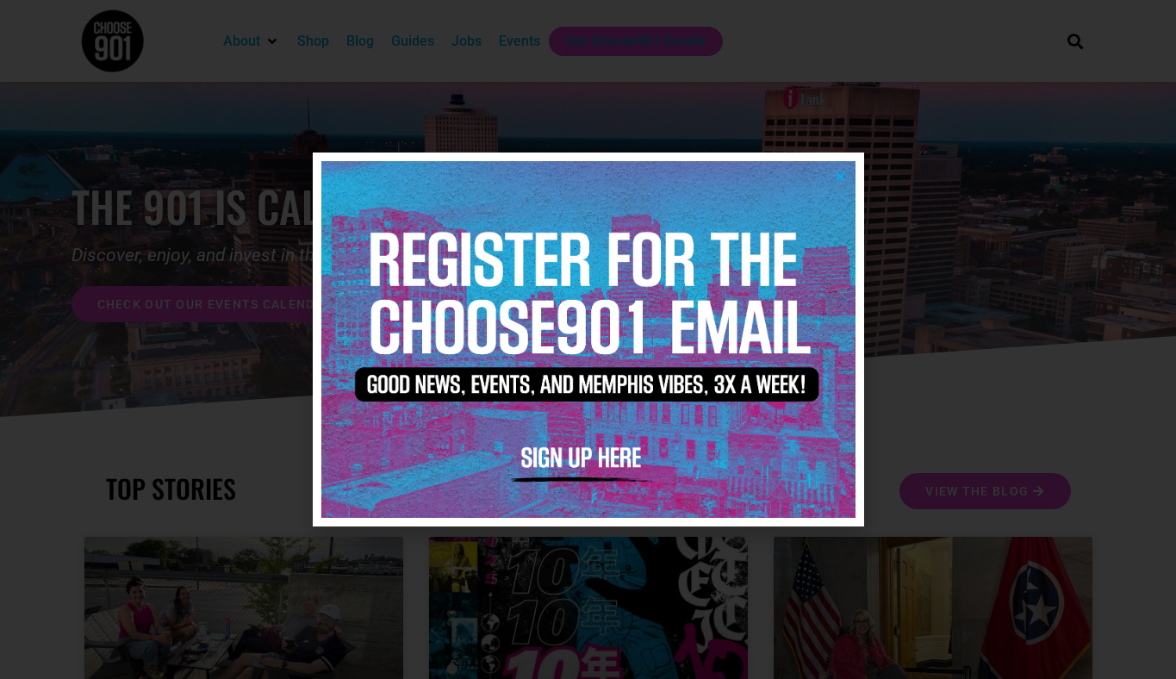
click at [828, 178] on img at bounding box center [588, 339] width 534 height 356
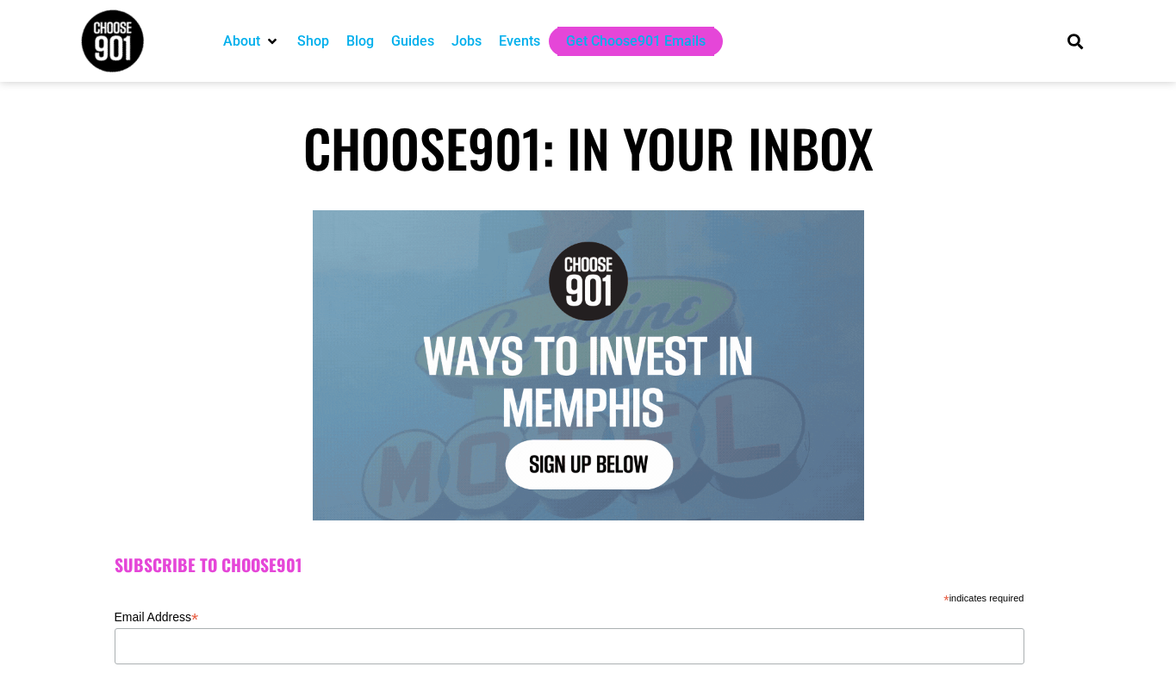
click at [481, 37] on div "Jobs" at bounding box center [466, 41] width 30 height 21
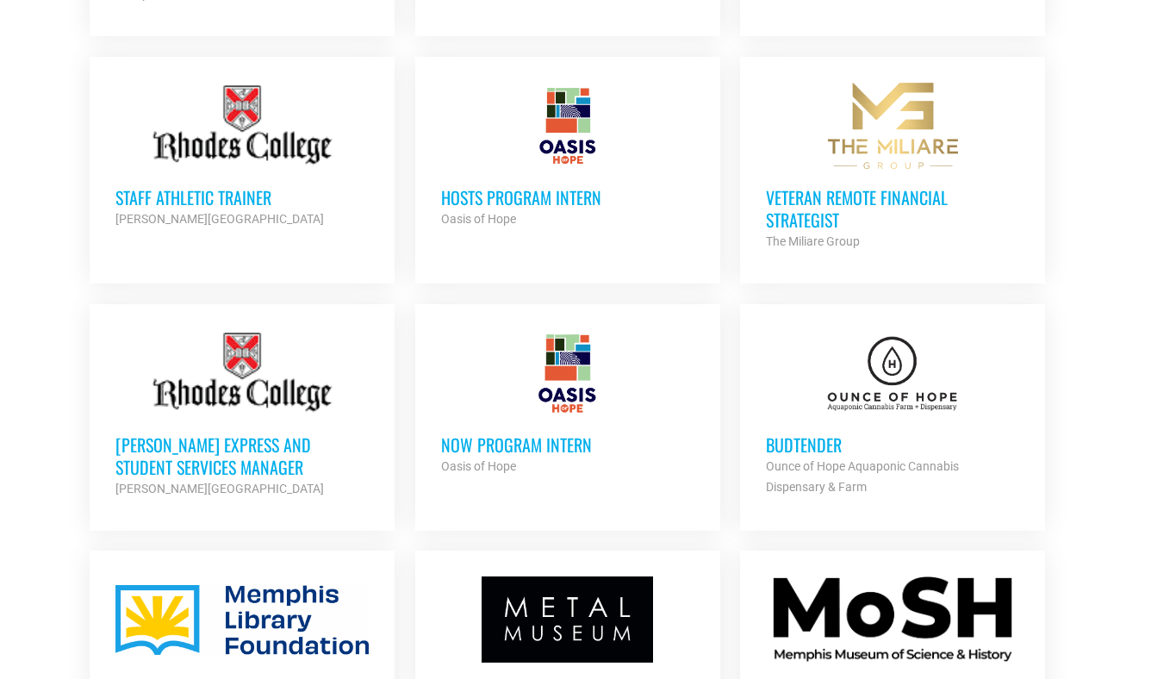
scroll to position [1585, 0]
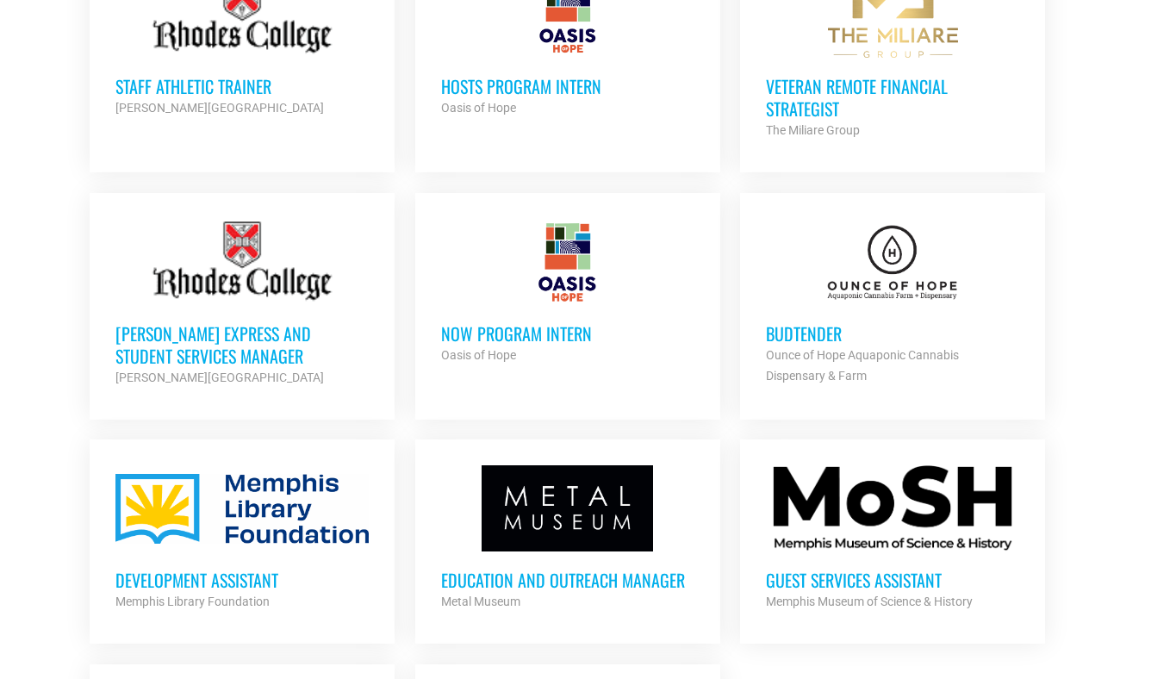
click at [896, 249] on div at bounding box center [892, 262] width 253 height 86
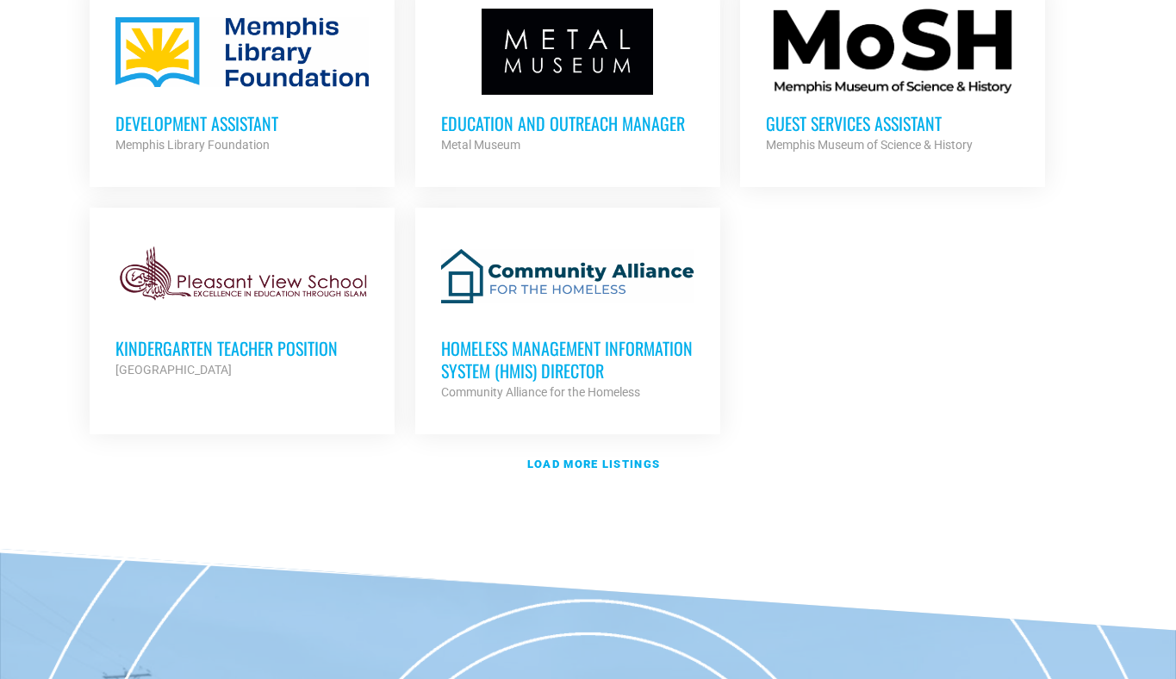
scroll to position [2055, 0]
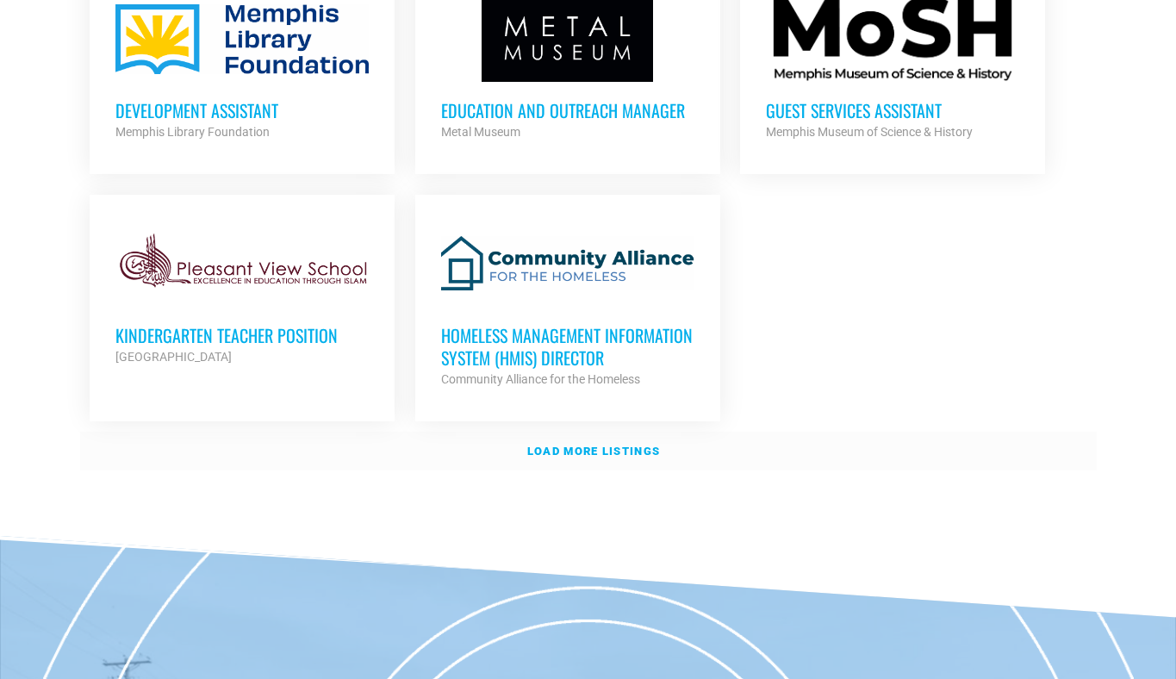
click at [580, 448] on strong "Load more listings" at bounding box center [593, 451] width 133 height 13
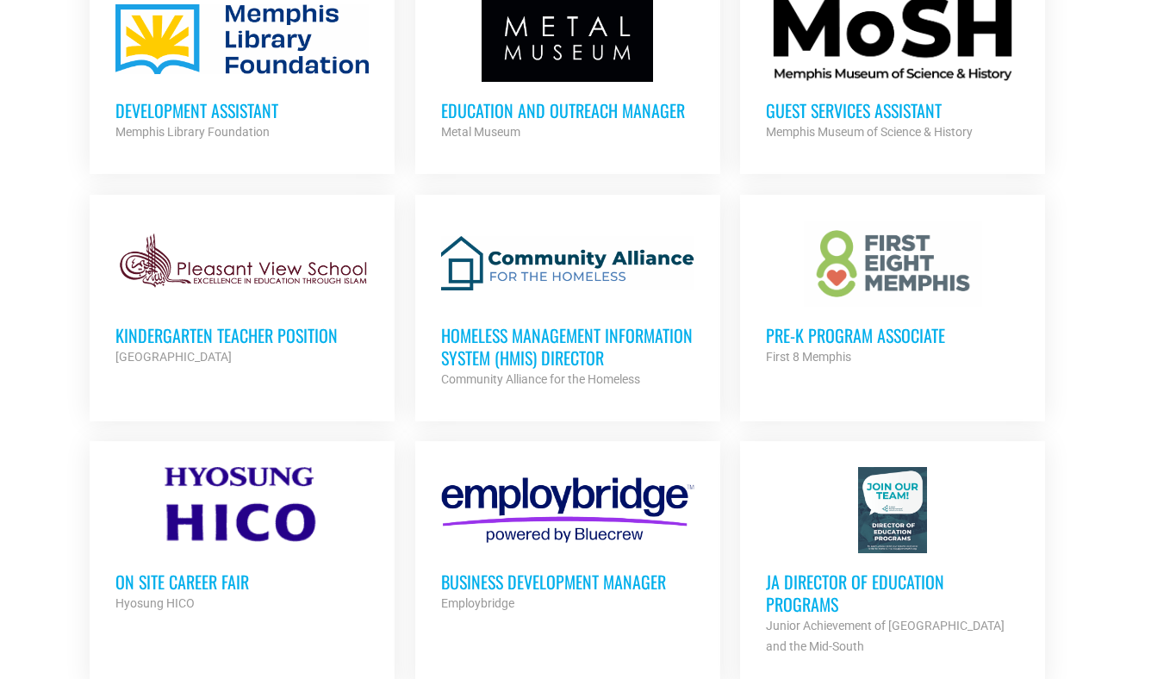
click at [889, 103] on h3 "Guest Services Assistant" at bounding box center [892, 110] width 253 height 22
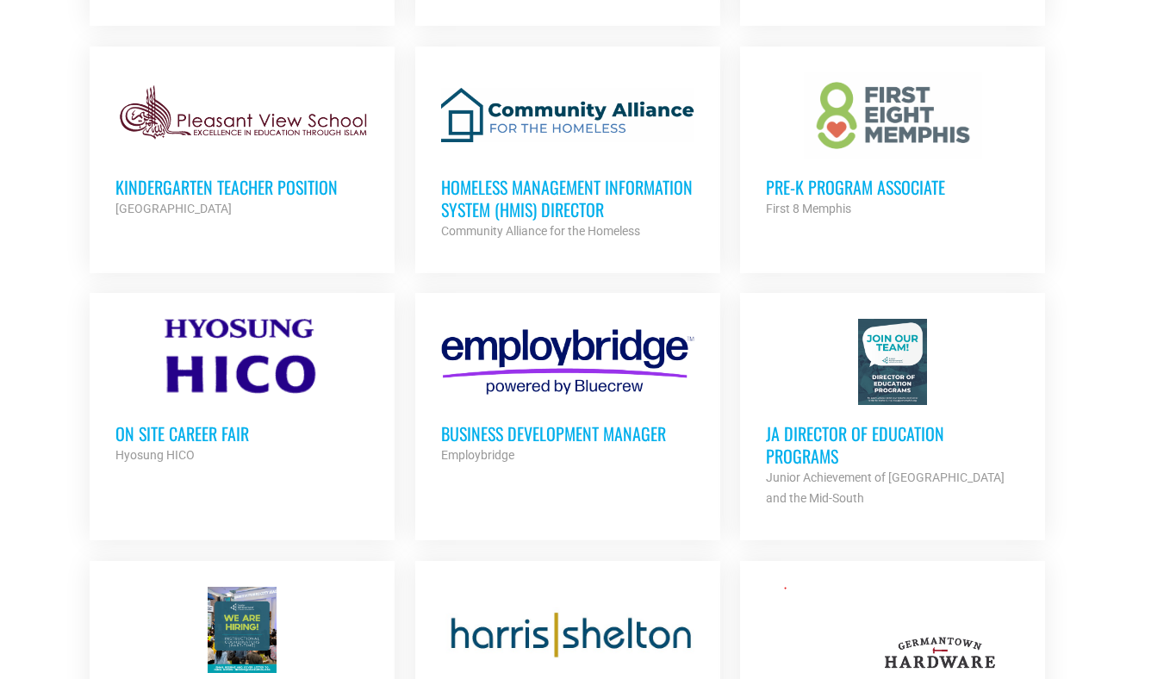
scroll to position [2211, 0]
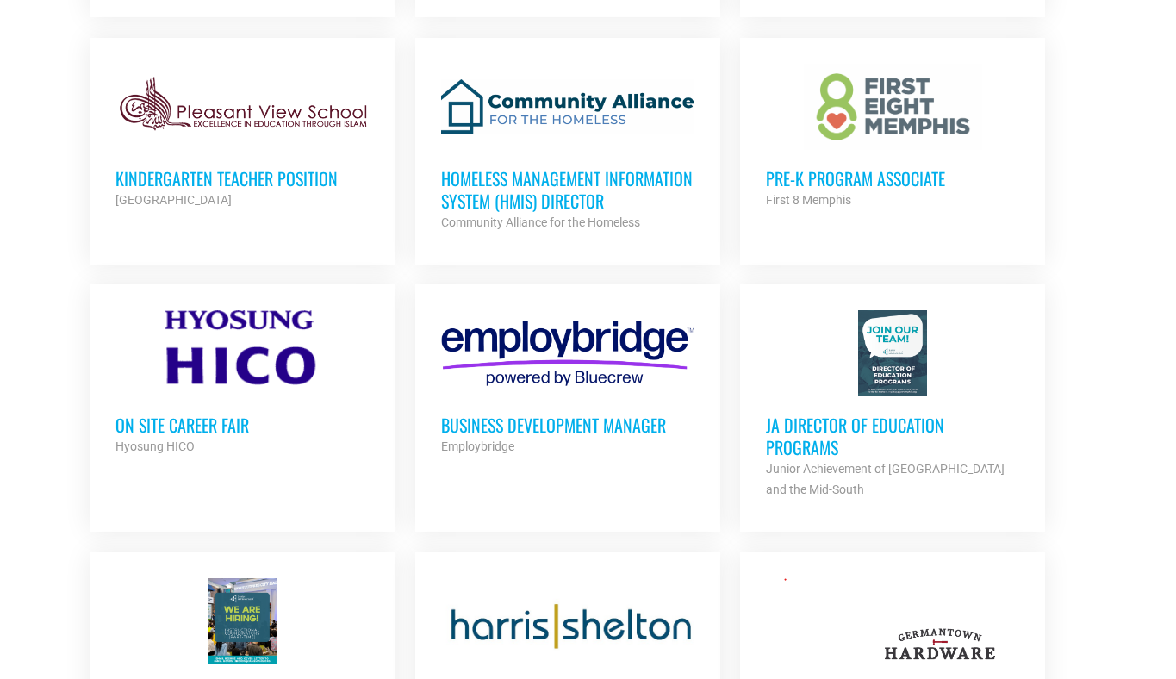
click at [221, 415] on h3 "On Site Career Fair" at bounding box center [241, 424] width 253 height 22
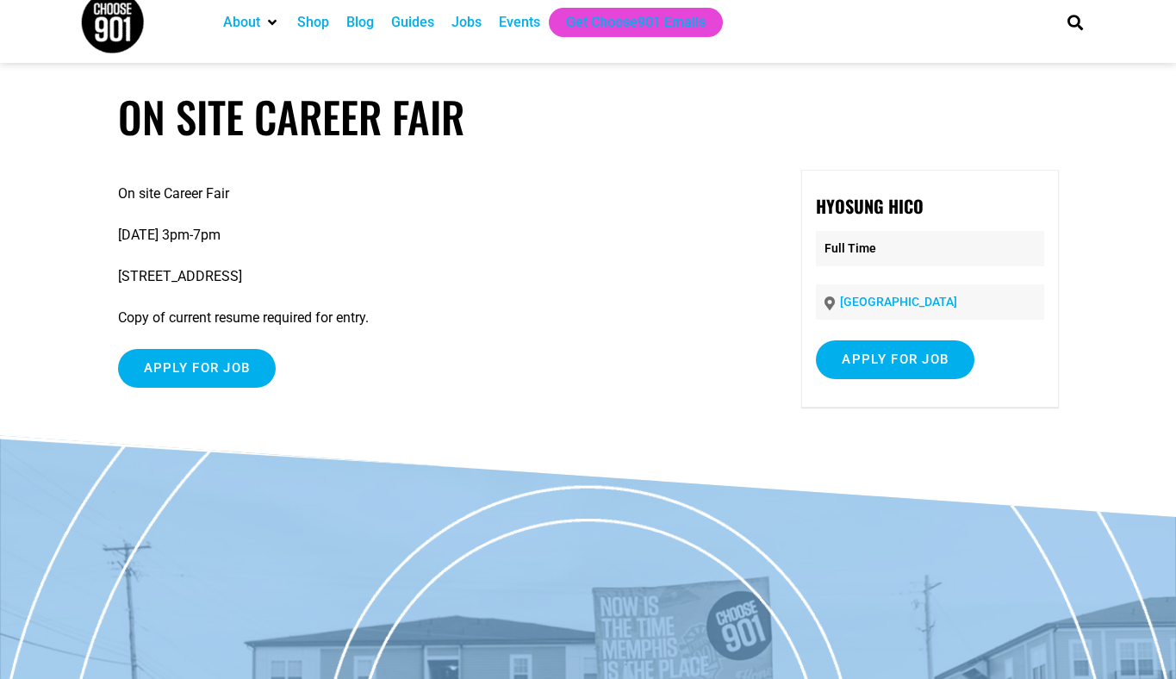
scroll to position [9, 0]
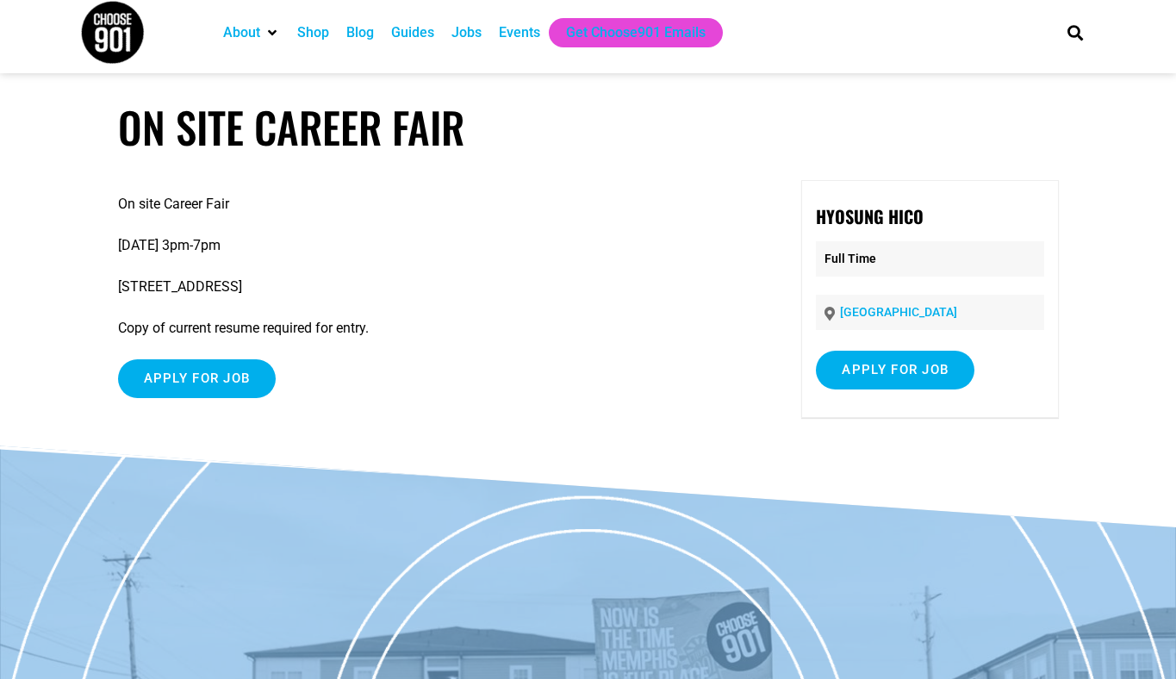
click at [854, 213] on strong "Hyosung HICO" at bounding box center [870, 216] width 108 height 26
copy div "Hyosung HICO"
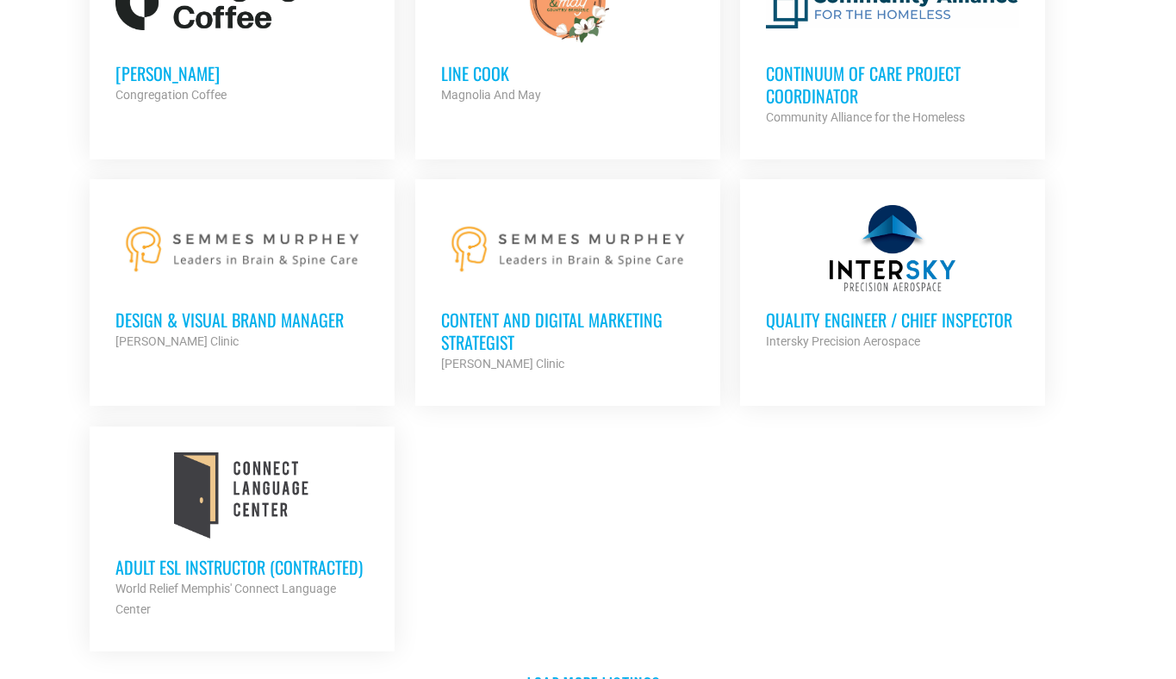
scroll to position [3658, 0]
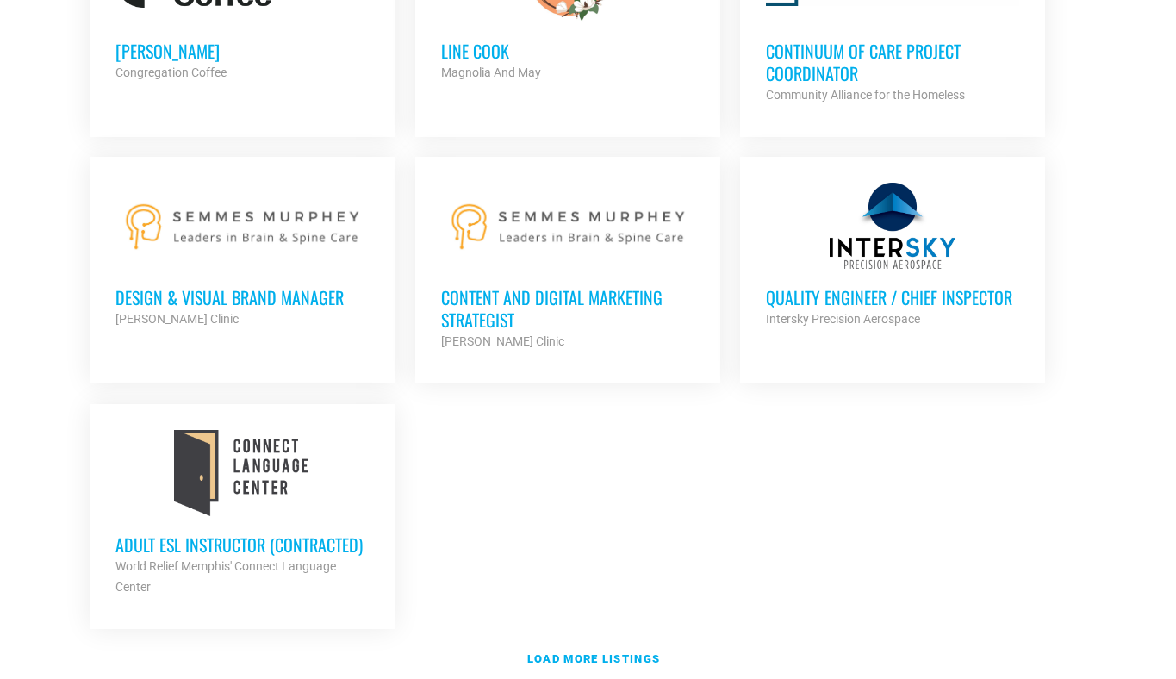
click at [481, 290] on h3 "Content and Digital Marketing Strategist" at bounding box center [567, 308] width 253 height 45
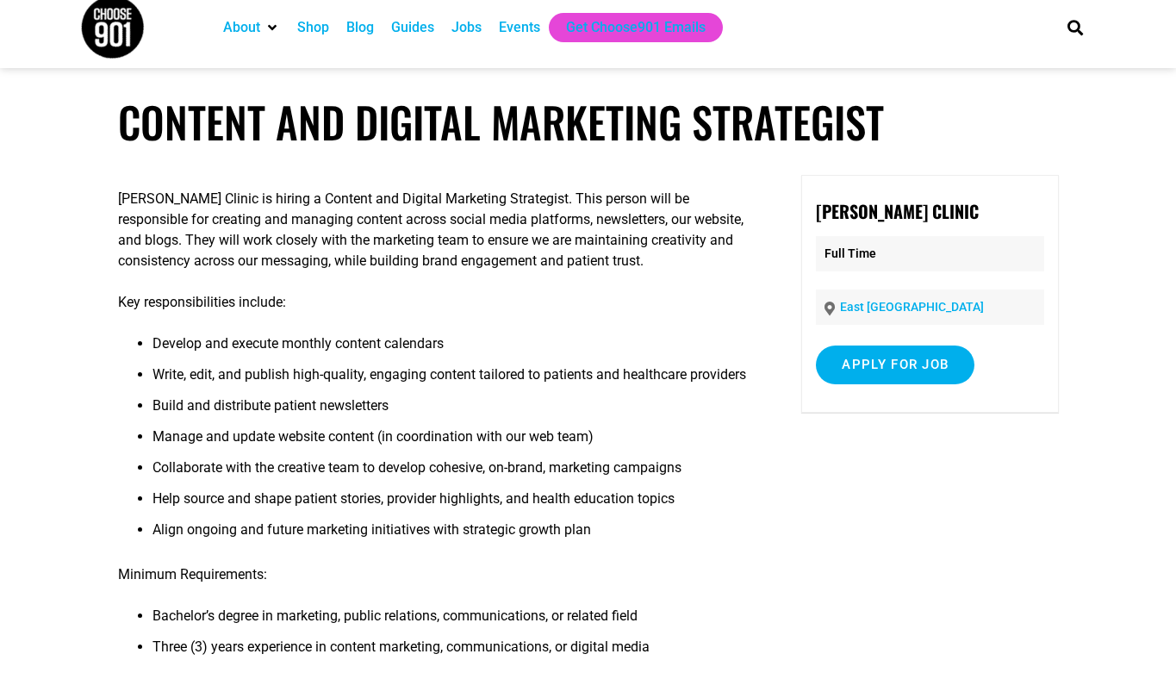
scroll to position [28, 0]
